Goal: Task Accomplishment & Management: Use online tool/utility

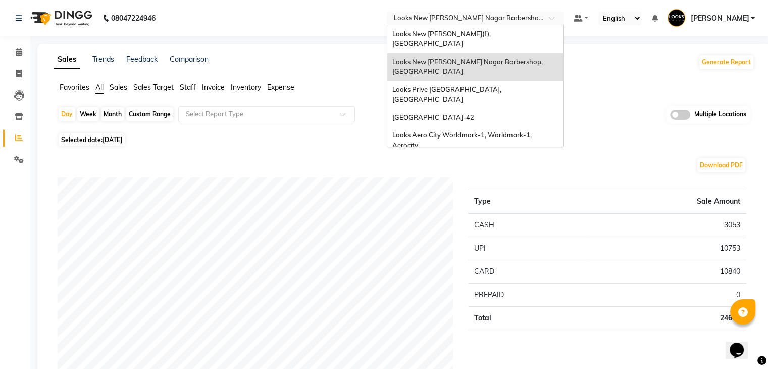
click at [494, 17] on input "text" at bounding box center [465, 19] width 146 height 10
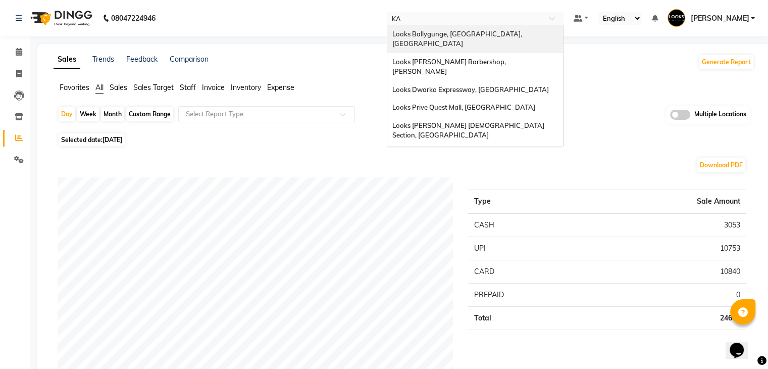
type input "KAR"
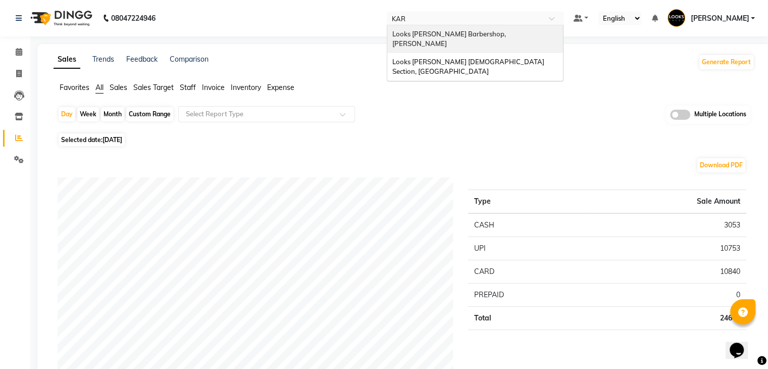
click at [469, 33] on span "Looks [PERSON_NAME] Barbershop, [PERSON_NAME]" at bounding box center [449, 39] width 115 height 18
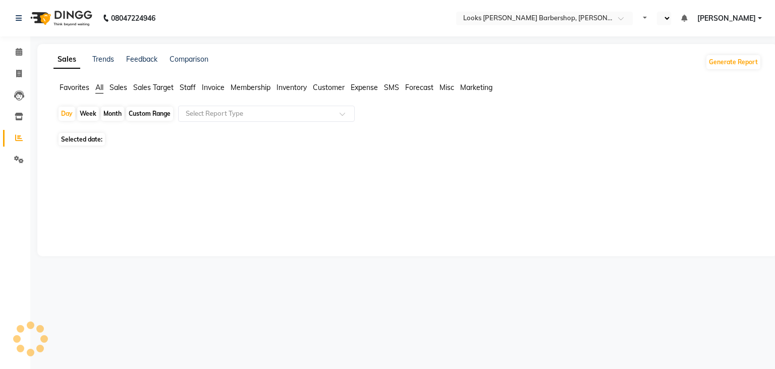
select select "en"
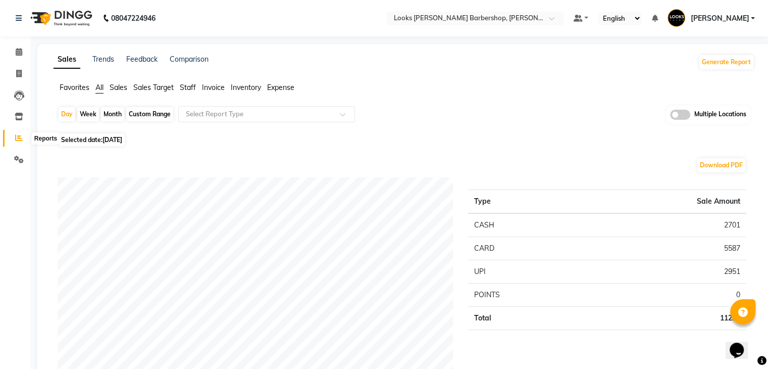
click at [15, 138] on icon at bounding box center [19, 138] width 8 height 8
drag, startPoint x: 155, startPoint y: 112, endPoint x: 149, endPoint y: 126, distance: 14.9
click at [155, 112] on div "Custom Range" at bounding box center [149, 114] width 47 height 14
select select "9"
select select "2025"
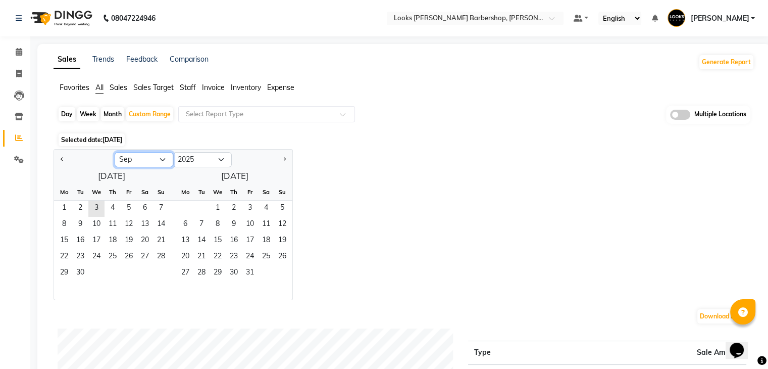
click at [139, 161] on select "Jan Feb Mar Apr May Jun Jul Aug Sep Oct Nov Dec" at bounding box center [144, 159] width 59 height 15
click at [98, 283] on div at bounding box center [111, 290] width 115 height 18
click at [76, 204] on span "2" at bounding box center [80, 208] width 16 height 16
click at [79, 209] on span "2" at bounding box center [80, 208] width 16 height 16
click at [62, 206] on span "1" at bounding box center [64, 208] width 16 height 16
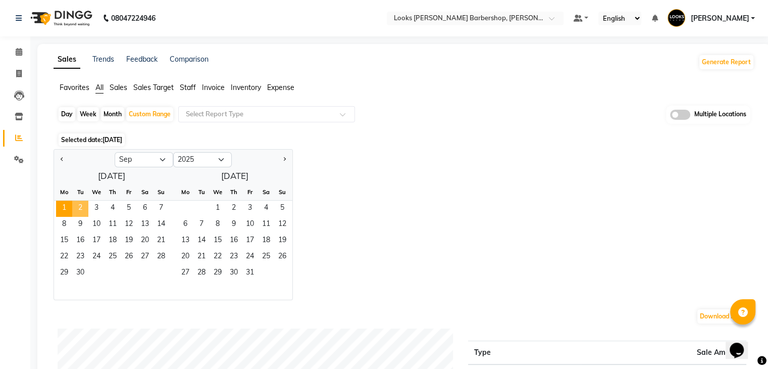
click at [83, 204] on span "2" at bounding box center [80, 208] width 16 height 16
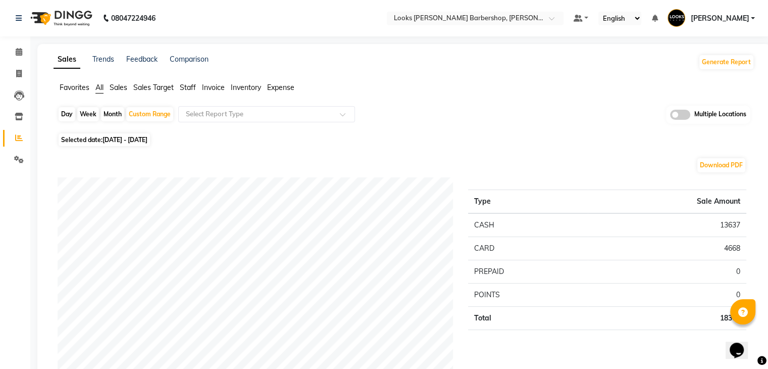
click at [129, 140] on span "01-09-2025 - 02-09-2025" at bounding box center [124, 140] width 45 height 8
select select "9"
select select "2025"
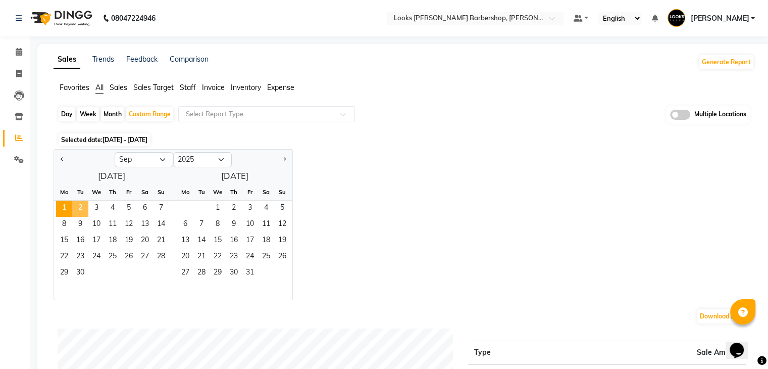
click at [76, 206] on span "2" at bounding box center [80, 208] width 16 height 16
click at [379, 229] on div "Jan Feb Mar Apr May Jun Jul Aug Sep Oct Nov Dec 2015 2016 2017 2018 2019 2020 2…" at bounding box center [404, 224] width 701 height 151
click at [237, 111] on input "text" at bounding box center [256, 114] width 145 height 10
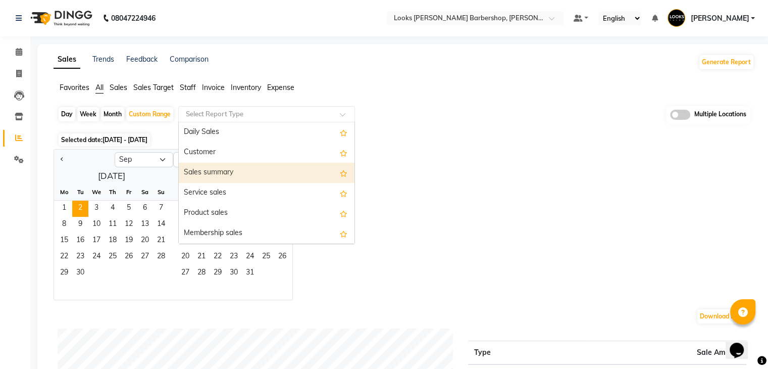
click at [207, 172] on div "Sales summary" at bounding box center [267, 173] width 176 height 20
select select "full_report"
select select "pdf"
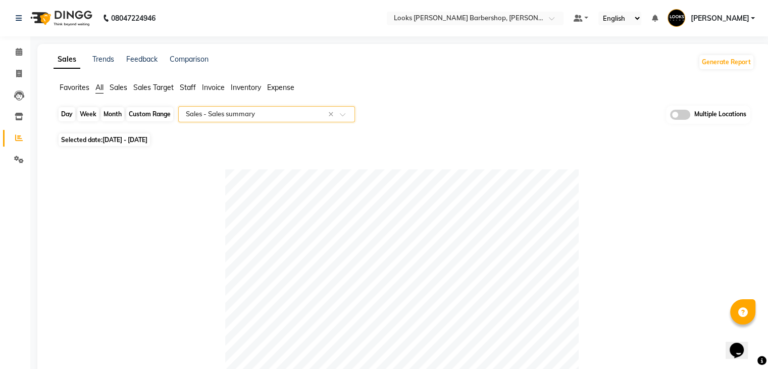
click at [153, 116] on div "Custom Range" at bounding box center [149, 114] width 47 height 14
select select "9"
select select "2025"
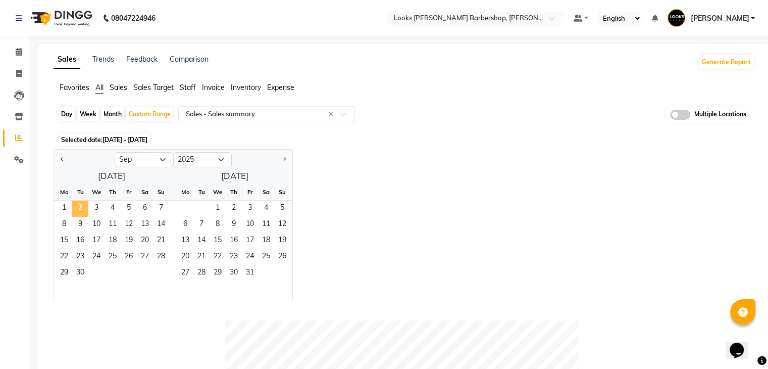
click at [83, 209] on span "2" at bounding box center [80, 208] width 16 height 16
click at [408, 193] on div "Jan Feb Mar Apr May Jun Jul Aug Sep Oct Nov Dec 2015 2016 2017 2018 2019 2020 2…" at bounding box center [404, 224] width 701 height 151
click at [17, 99] on icon at bounding box center [19, 95] width 10 height 10
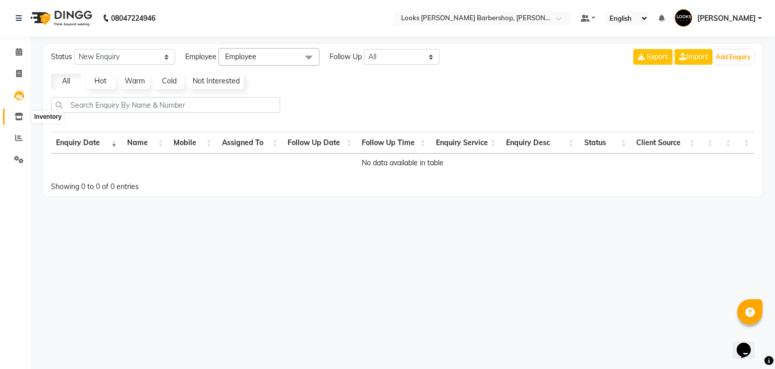
click at [16, 116] on icon at bounding box center [19, 117] width 9 height 8
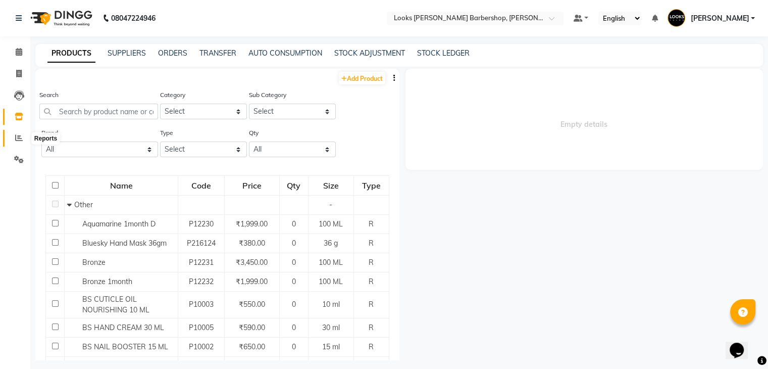
click at [15, 139] on icon at bounding box center [19, 138] width 8 height 8
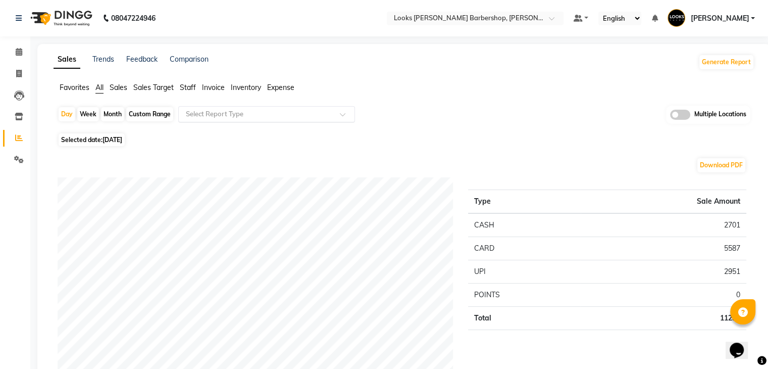
click at [208, 115] on input "text" at bounding box center [256, 114] width 145 height 10
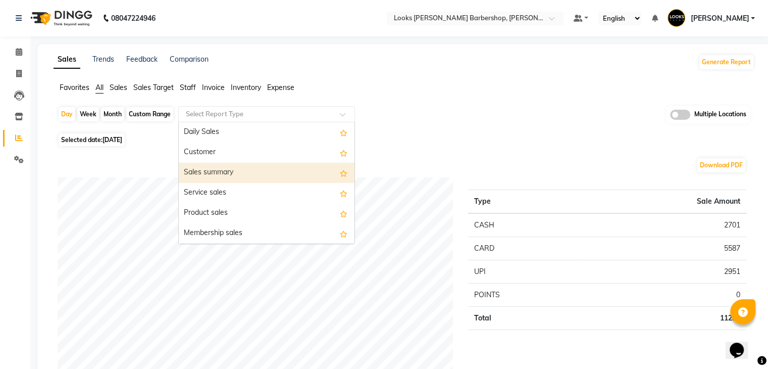
click at [204, 172] on div "Sales summary" at bounding box center [267, 173] width 176 height 20
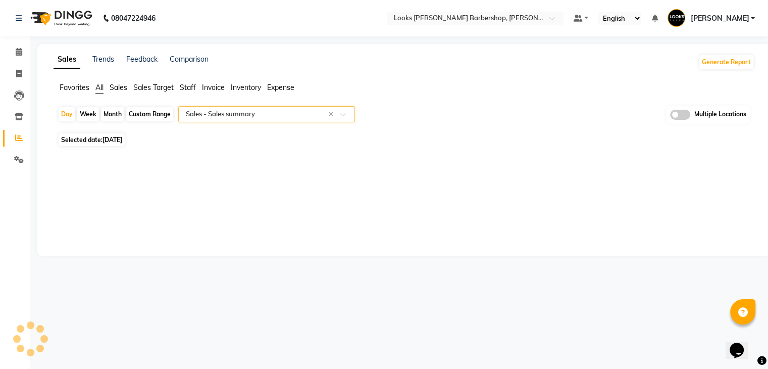
select select "full_report"
select select "pdf"
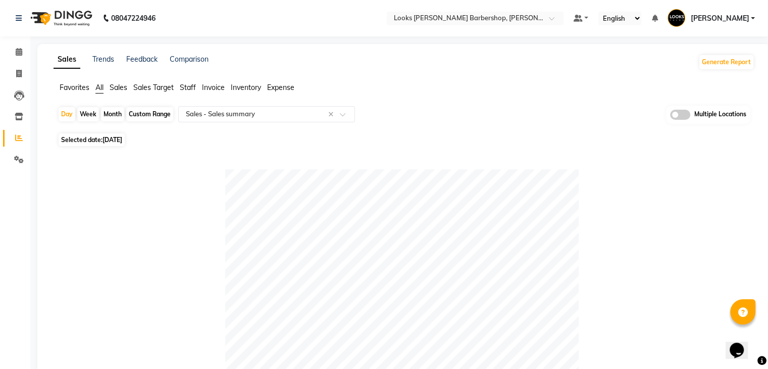
click at [122, 140] on span "[DATE]" at bounding box center [112, 140] width 20 height 8
select select "9"
select select "2025"
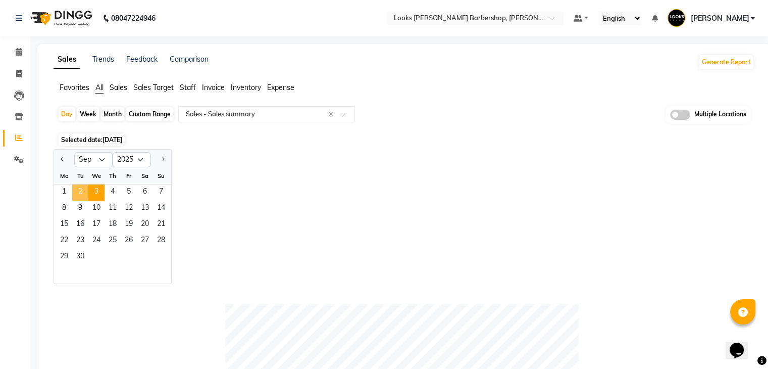
click at [77, 188] on span "2" at bounding box center [80, 192] width 16 height 16
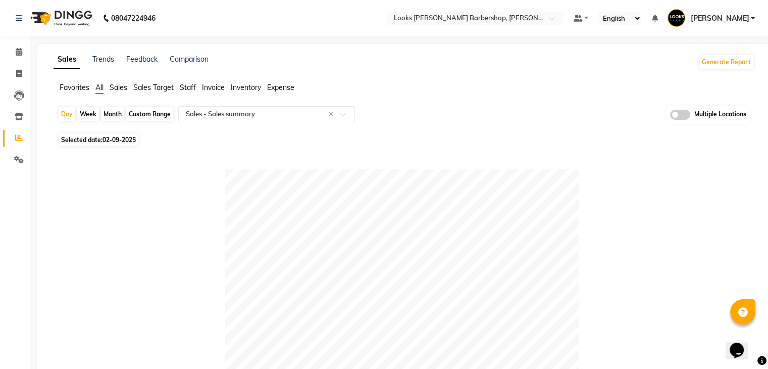
click at [132, 138] on span "02-09-2025" at bounding box center [118, 140] width 33 height 8
select select "9"
select select "2025"
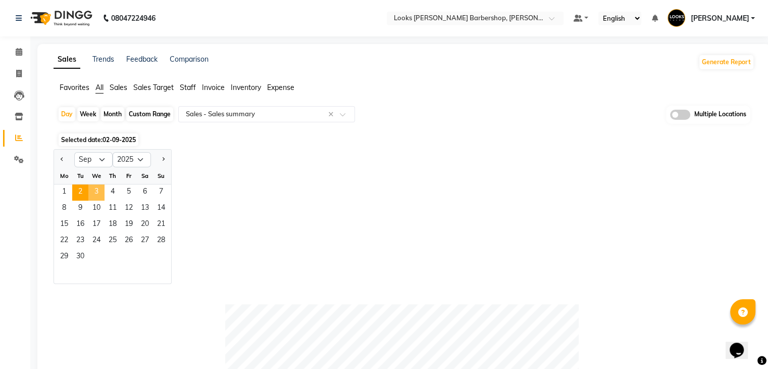
click at [97, 190] on span "3" at bounding box center [96, 192] width 16 height 16
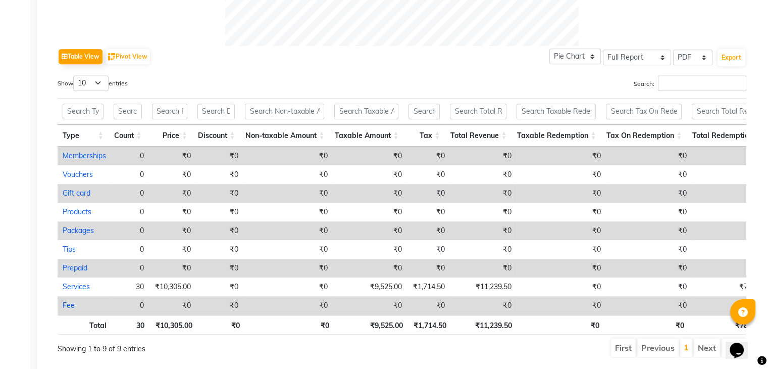
scroll to position [513, 0]
